Goal: Information Seeking & Learning: Learn about a topic

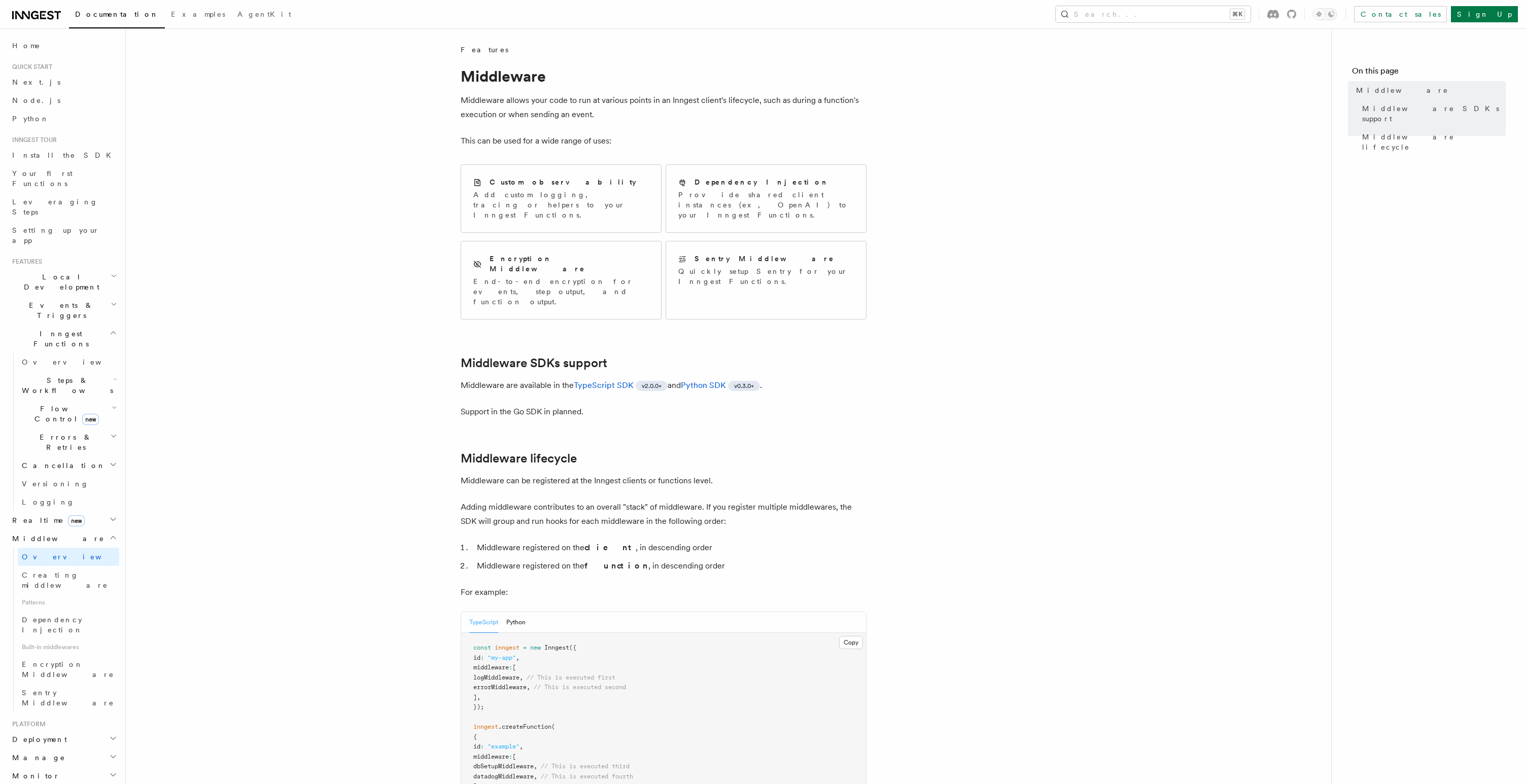
click at [348, 352] on article "Features Middleware Middleware allows your code to run at various points in an …" at bounding box center [729, 567] width 1173 height 1045
click at [73, 616] on span "Dependency Injection" at bounding box center [52, 625] width 61 height 18
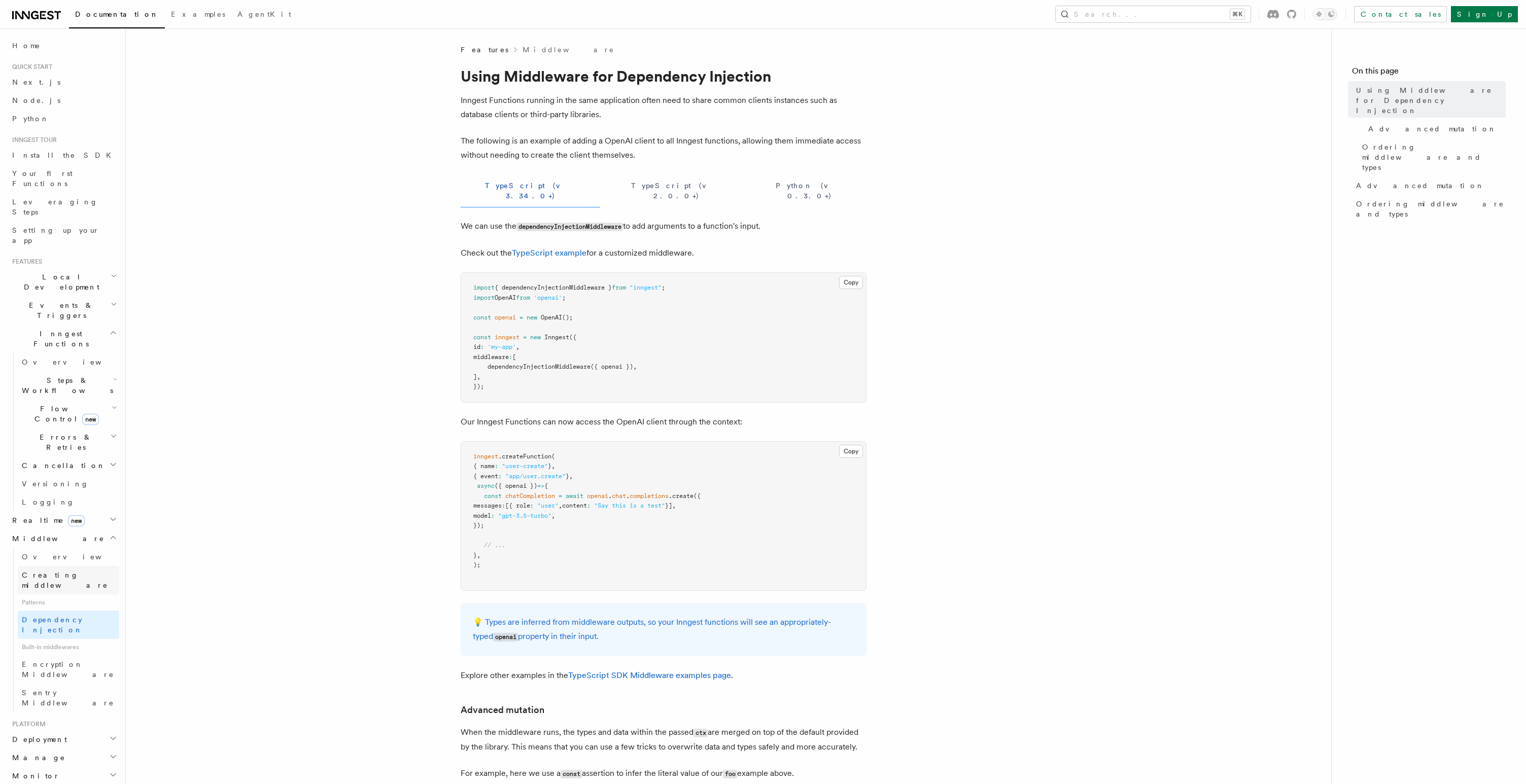
click at [76, 571] on span "Creating middleware" at bounding box center [65, 580] width 86 height 18
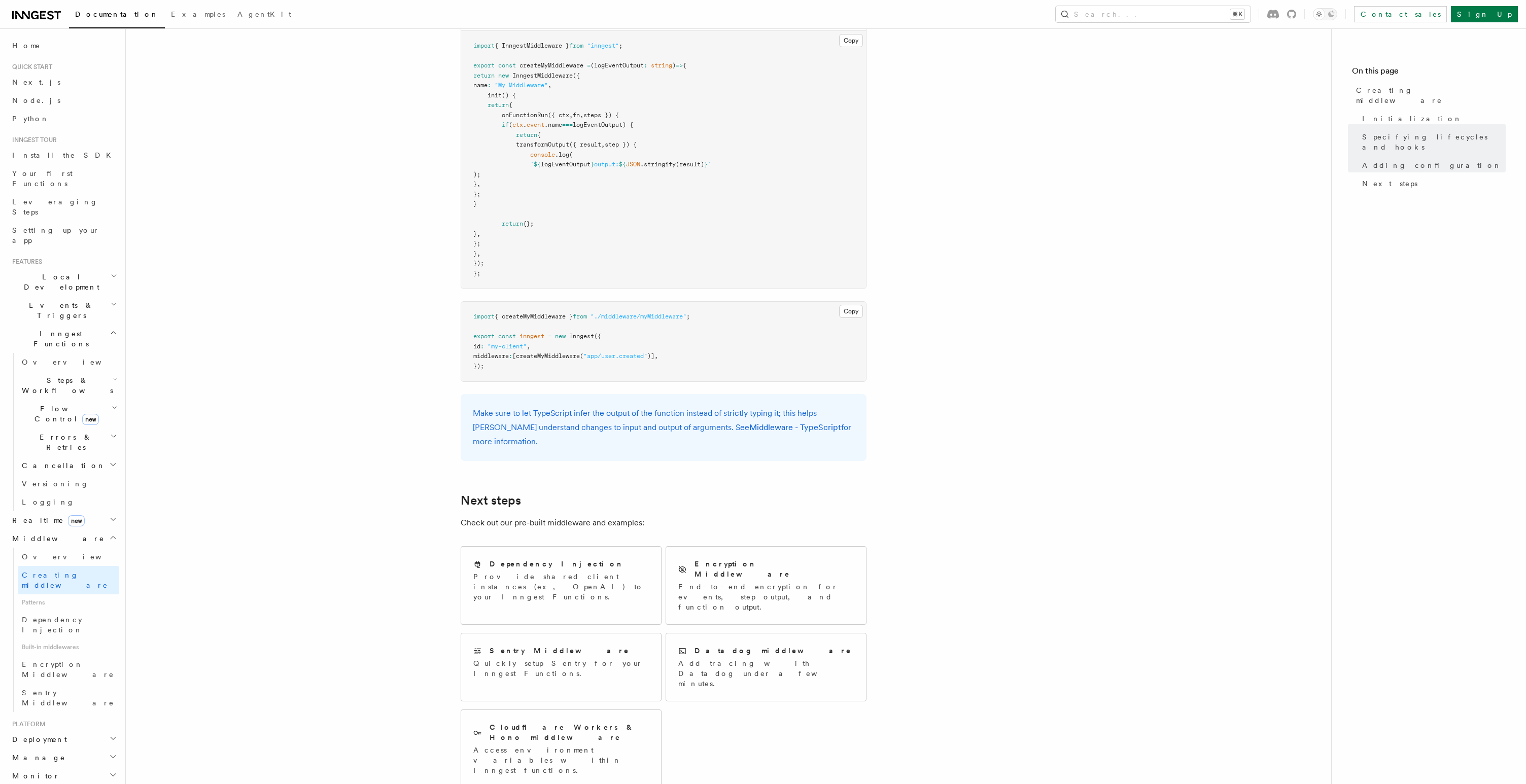
scroll to position [1779, 0]
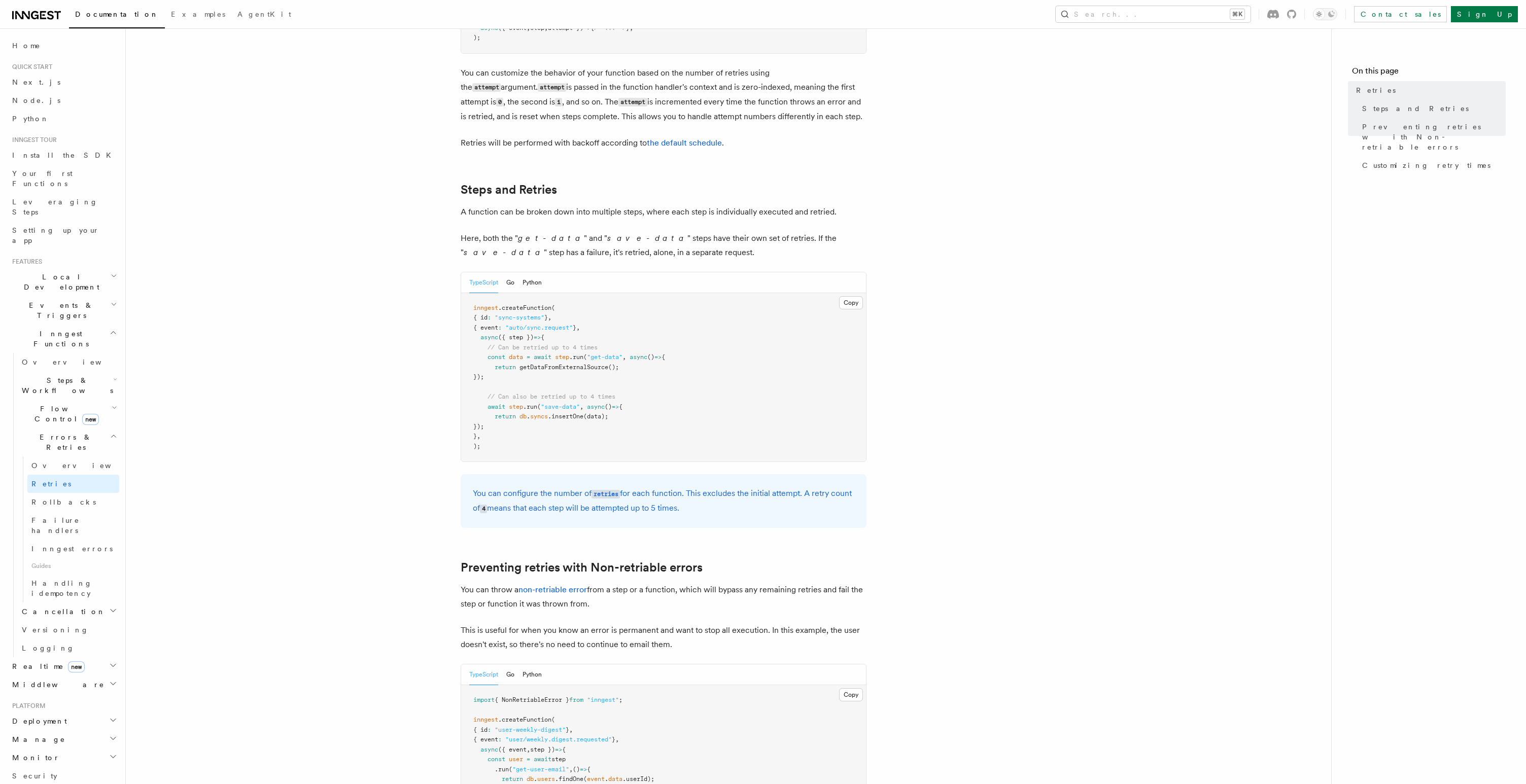
scroll to position [408, 0]
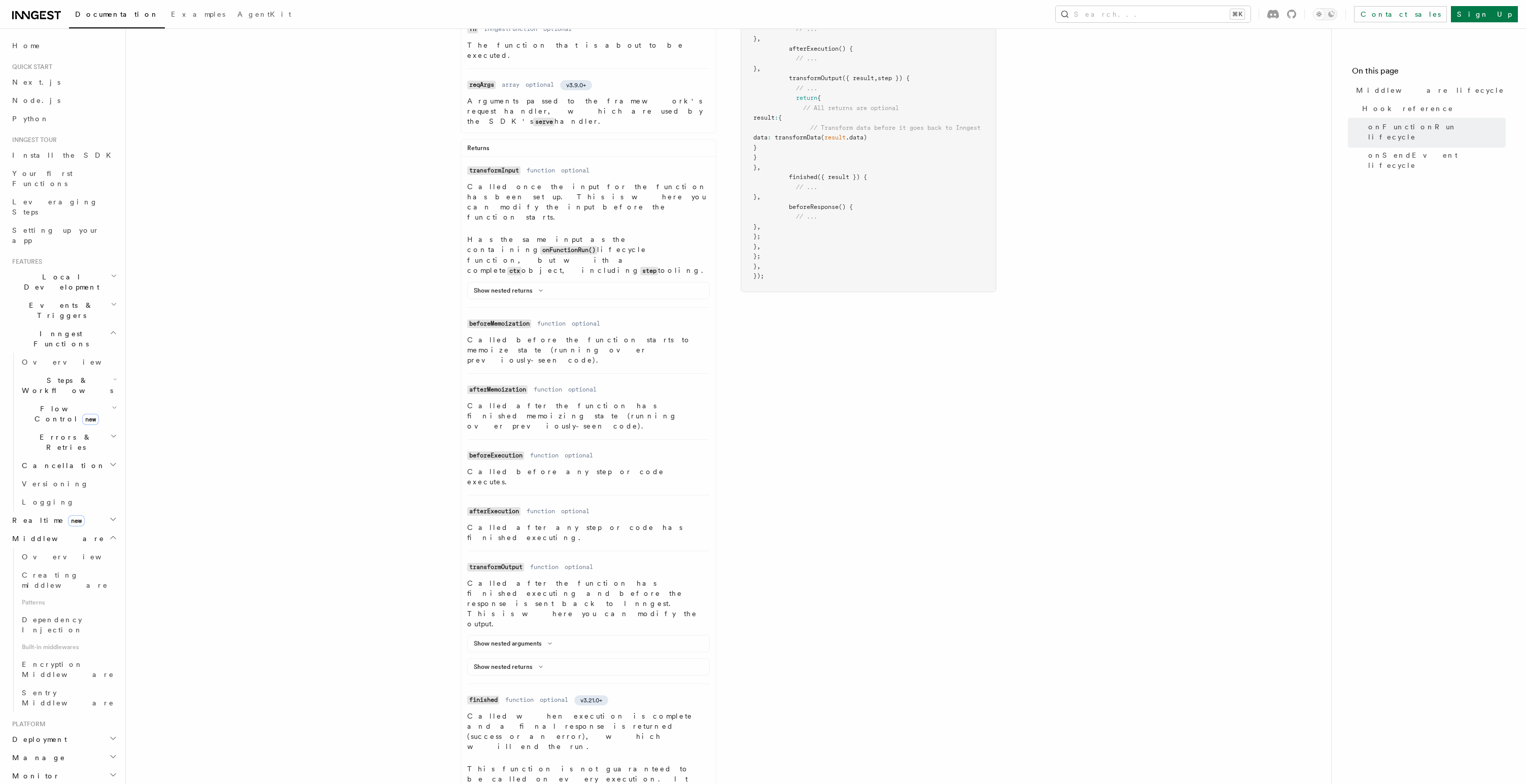
scroll to position [404, 0]
click at [521, 284] on button "Show nested returns" at bounding box center [510, 288] width 73 height 8
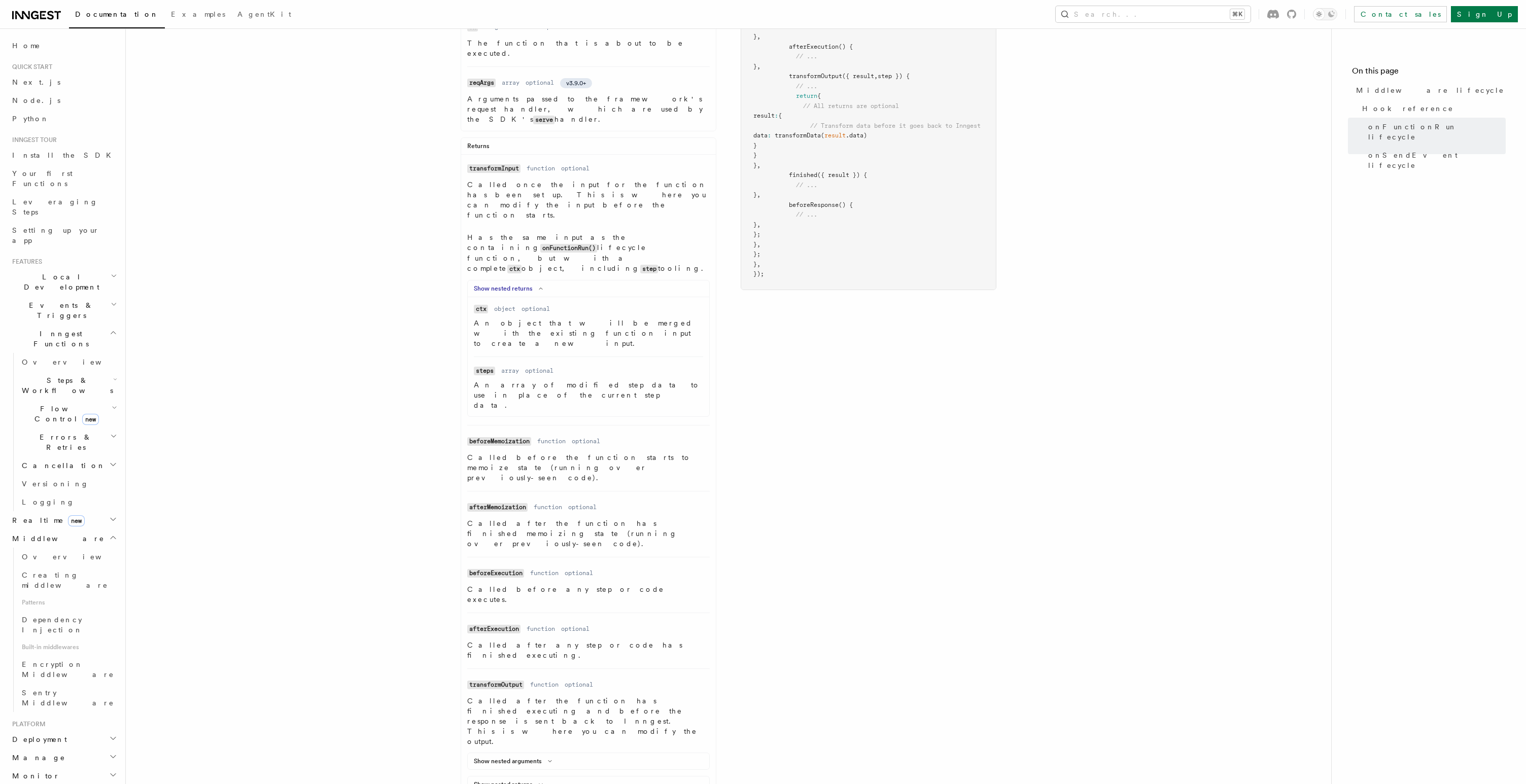
click at [521, 284] on button "Show nested returns" at bounding box center [510, 288] width 73 height 8
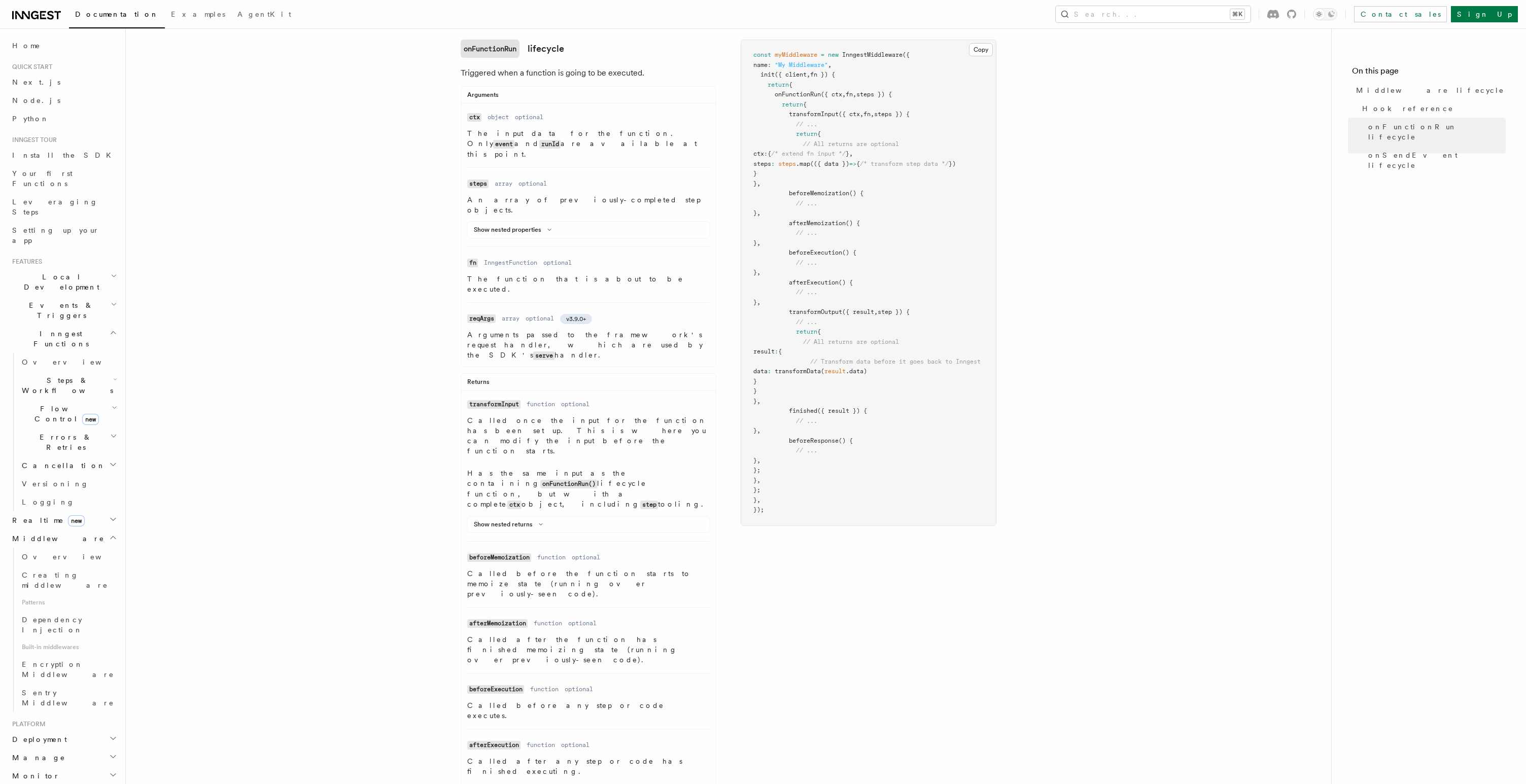
scroll to position [0, 0]
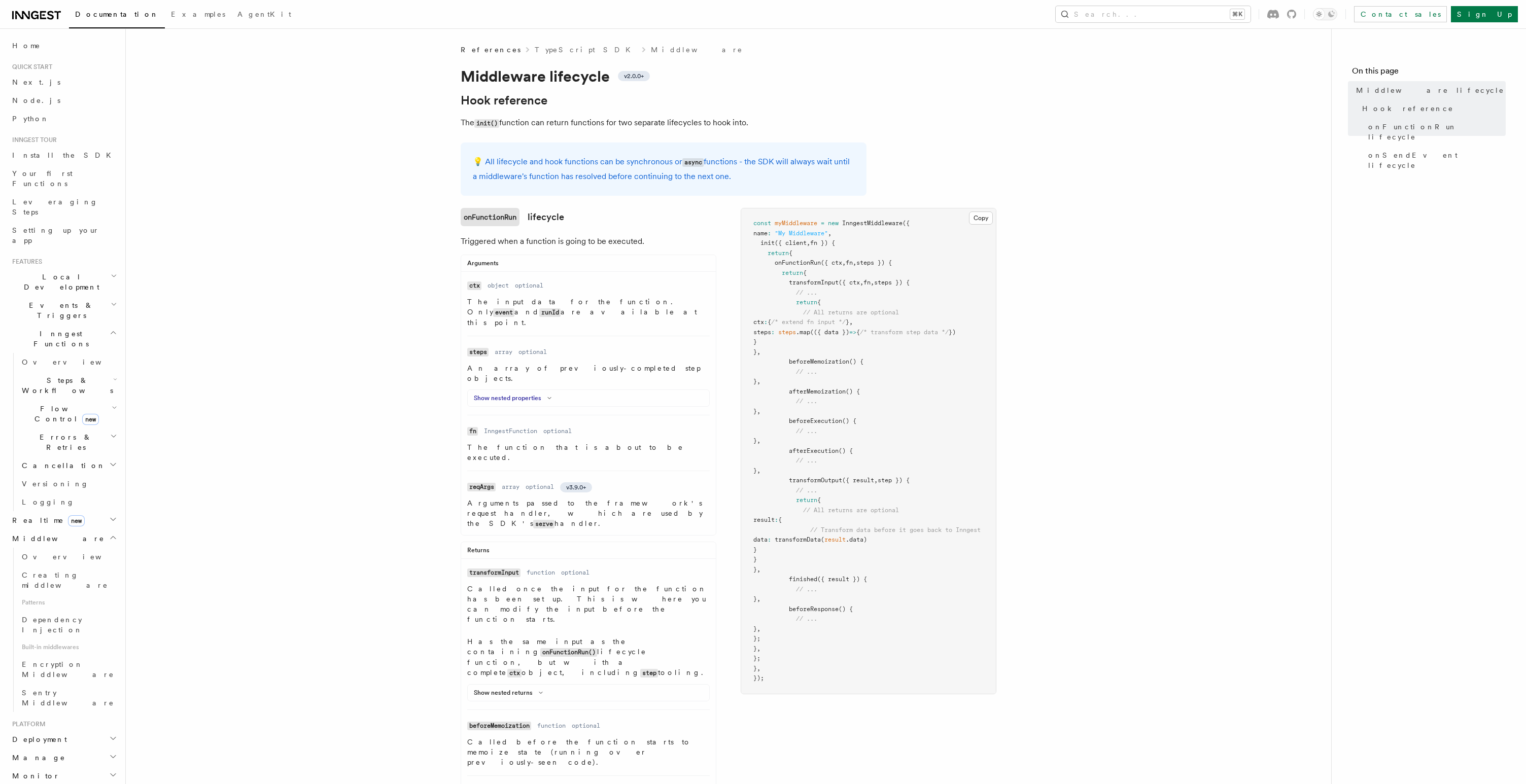
click at [514, 394] on button "Show nested properties" at bounding box center [515, 398] width 82 height 8
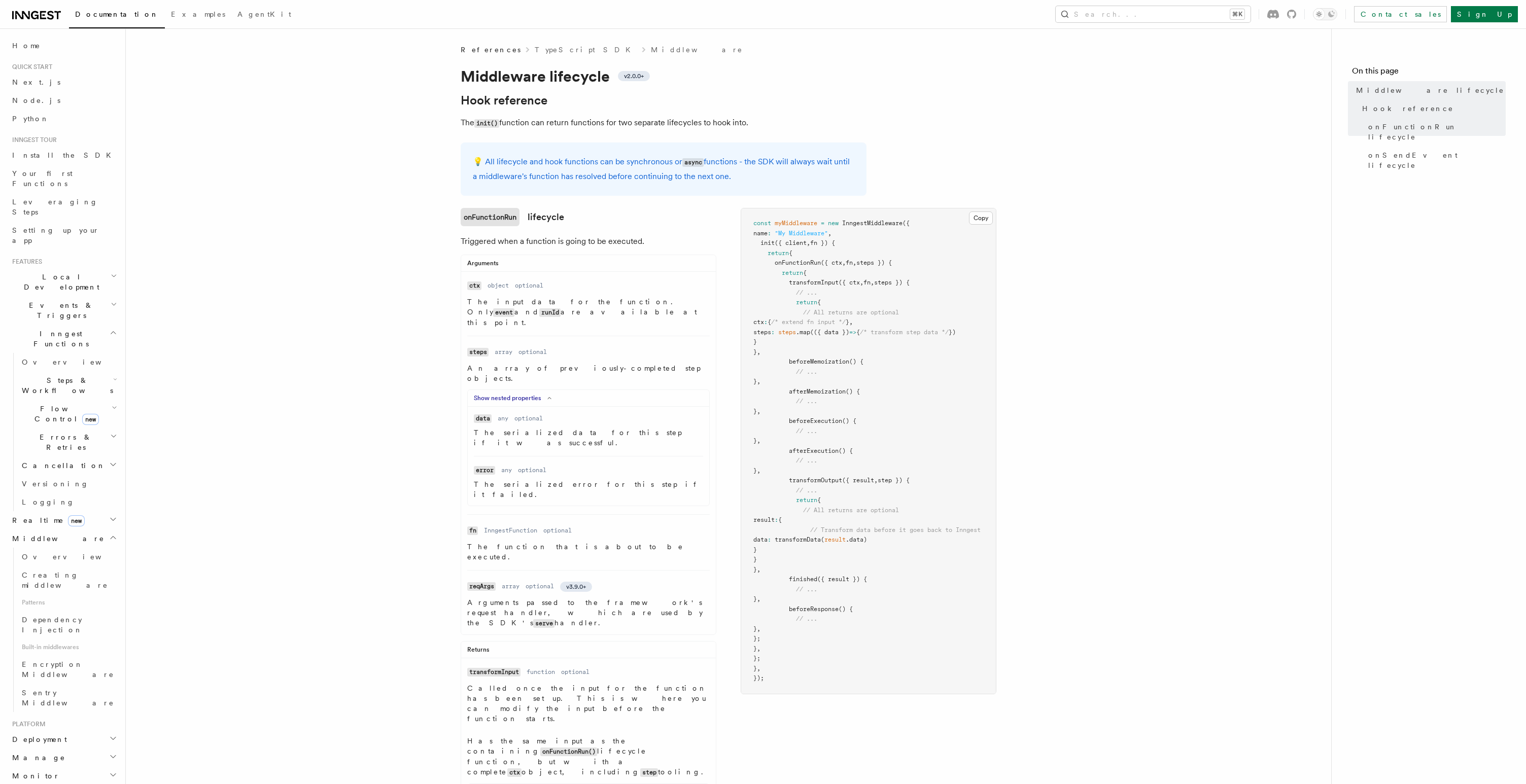
click at [514, 394] on button "Show nested properties" at bounding box center [515, 398] width 82 height 8
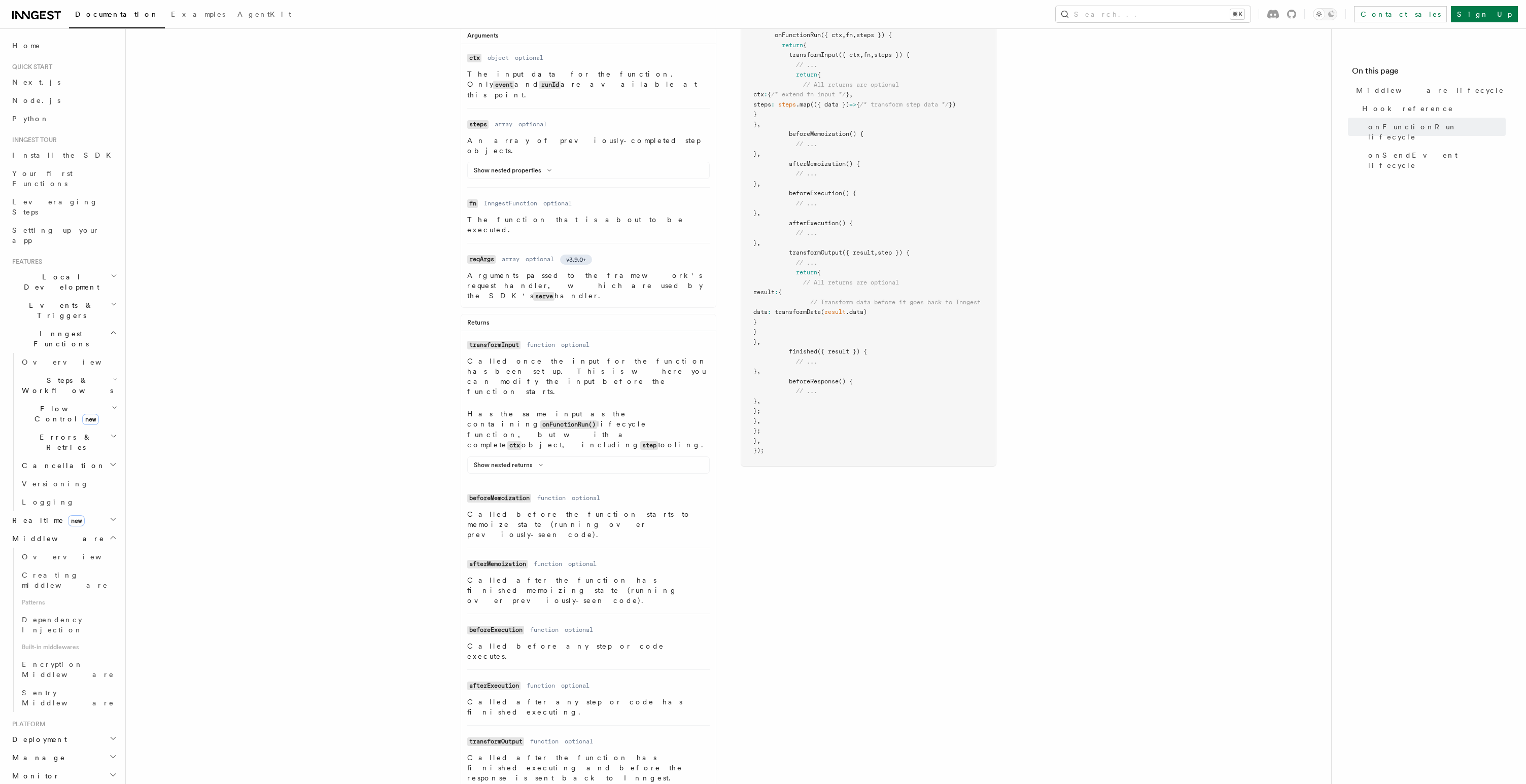
scroll to position [287, 0]
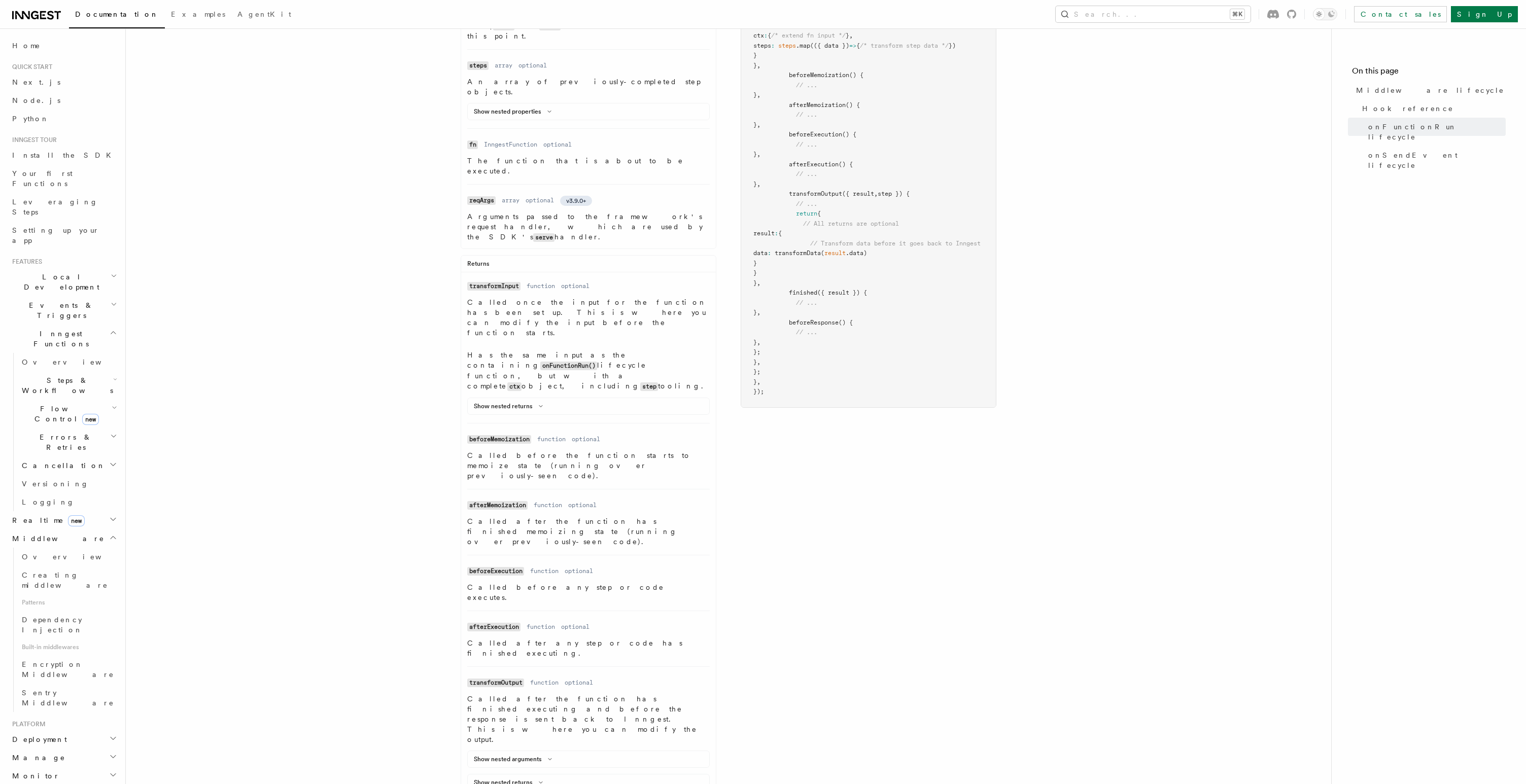
click at [1227, 110] on article "References TypeScript SDK Middleware Middleware lifecycle v2.0.0+ Hook referenc…" at bounding box center [729, 644] width 1173 height 1772
click at [640, 76] on p "An array of previously-completed step objects." at bounding box center [588, 86] width 242 height 20
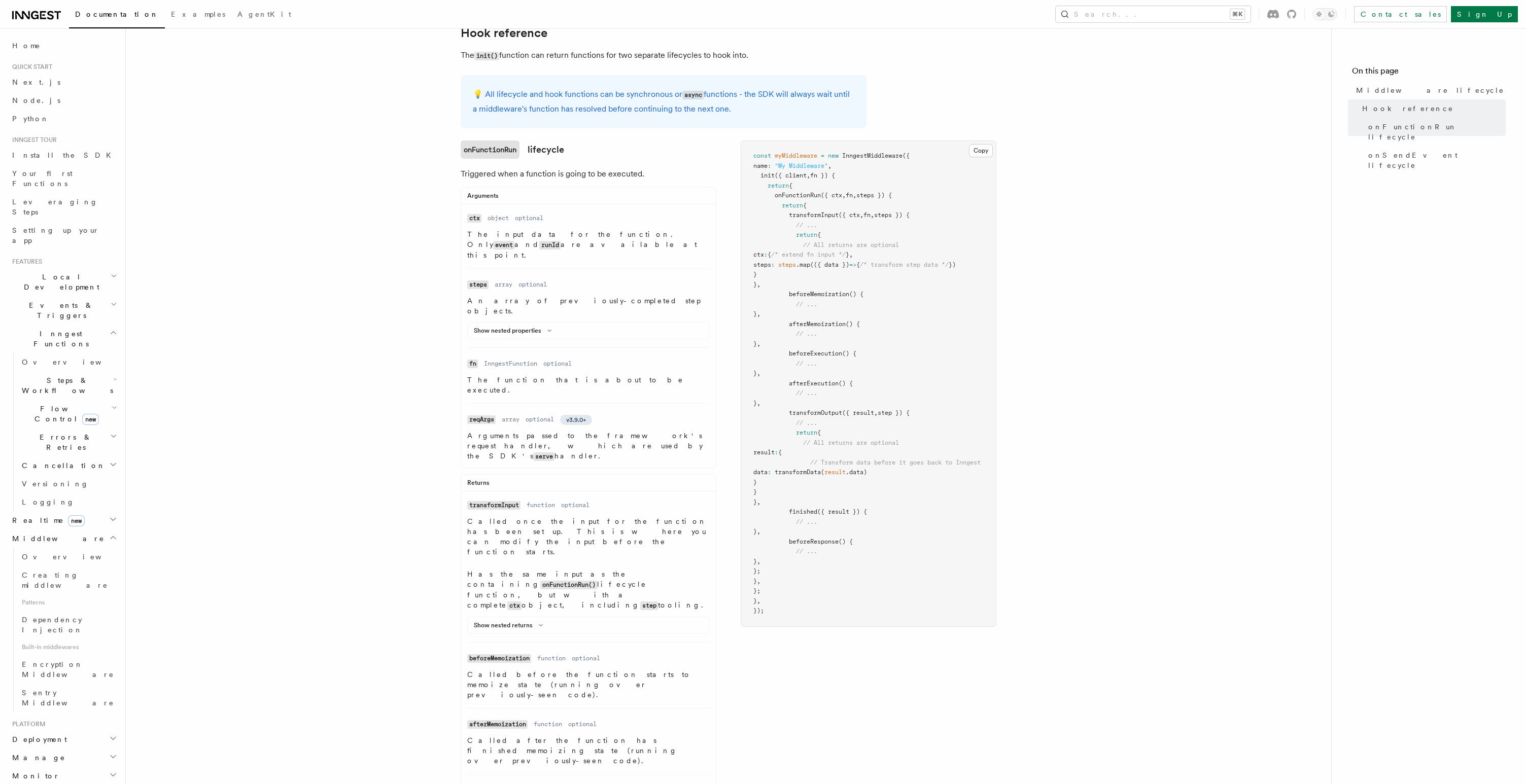
scroll to position [0, 0]
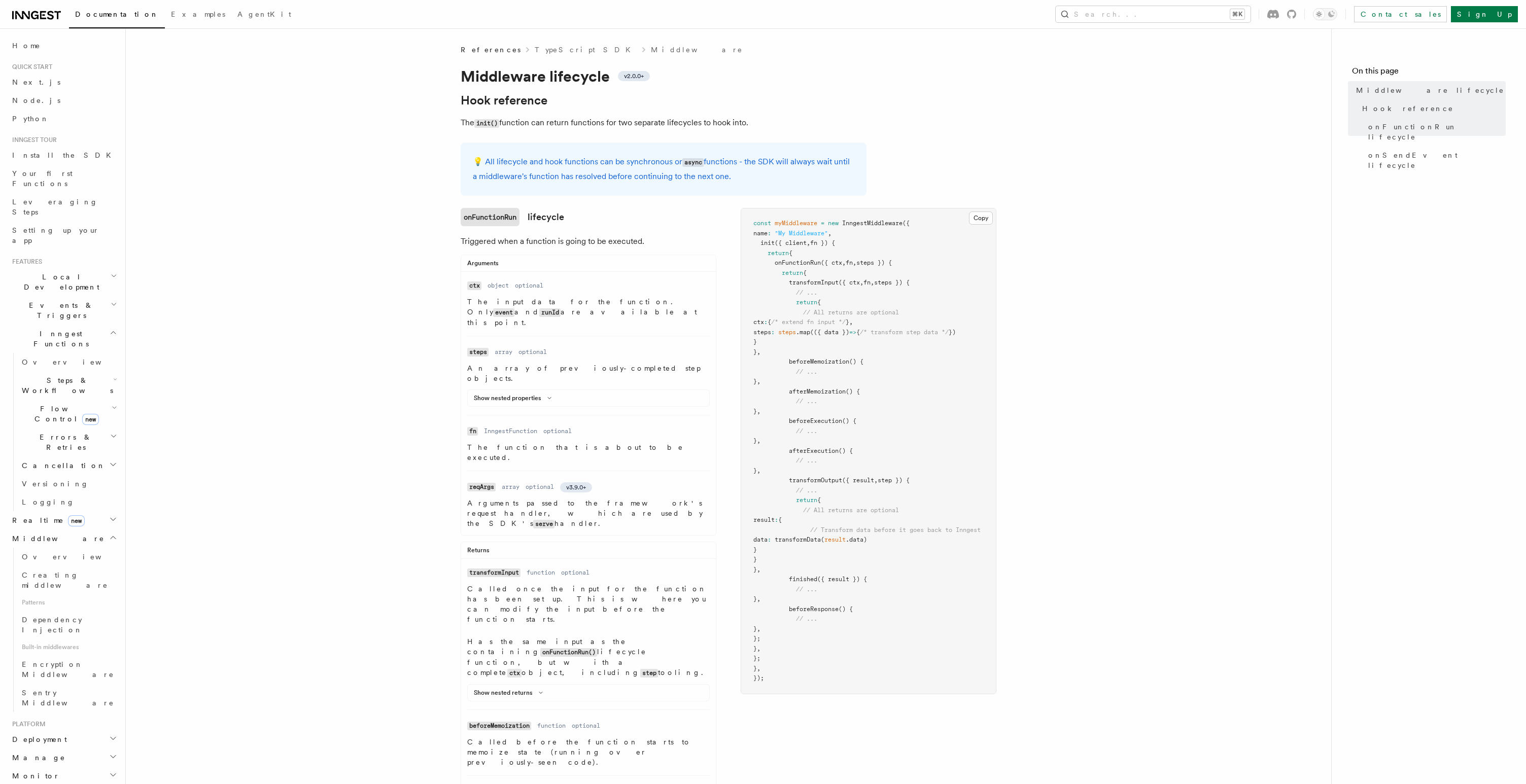
click at [674, 83] on h1 "Middleware lifecycle v2.0.0+" at bounding box center [663, 76] width 406 height 18
